Goal: Find specific page/section: Find specific page/section

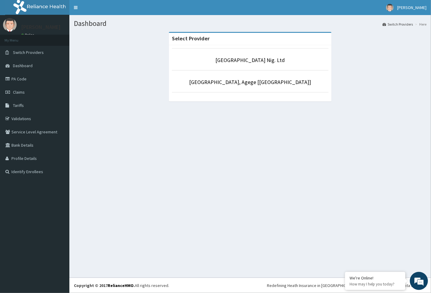
click at [23, 72] on link "Dashboard" at bounding box center [34, 65] width 69 height 13
click at [23, 77] on link "PA Code" at bounding box center [34, 78] width 69 height 13
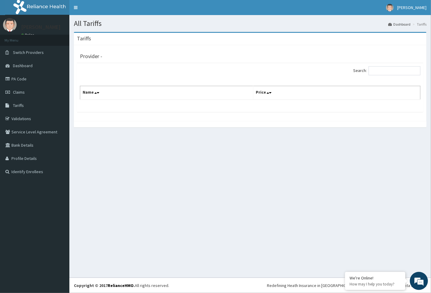
click at [257, 58] on div "Provider -" at bounding box center [250, 55] width 340 height 8
click at [187, 98] on th "Name" at bounding box center [166, 93] width 173 height 14
click at [409, 74] on input "Search:" at bounding box center [394, 70] width 52 height 9
type input "a"
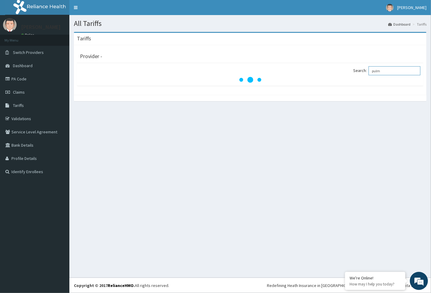
type input "pulm"
click at [37, 74] on link "PA Code" at bounding box center [34, 78] width 69 height 13
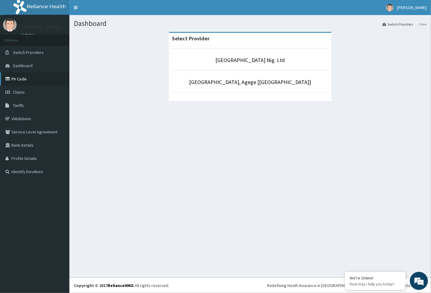
click at [58, 76] on link "PA Code" at bounding box center [34, 78] width 69 height 13
